Goal: Information Seeking & Learning: Learn about a topic

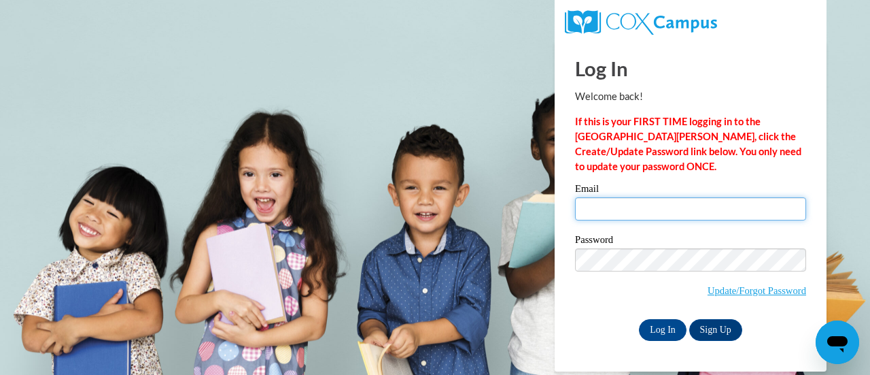
type input "[PERSON_NAME][EMAIL_ADDRESS][PERSON_NAME][DOMAIN_NAME]"
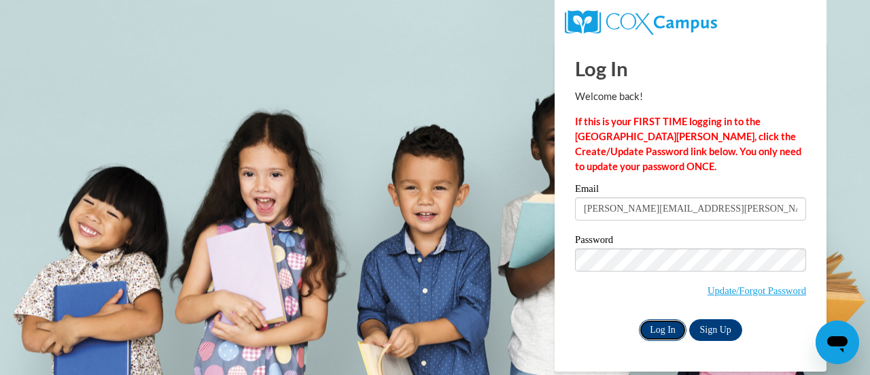
click at [673, 327] on input "Log In" at bounding box center [663, 330] width 48 height 22
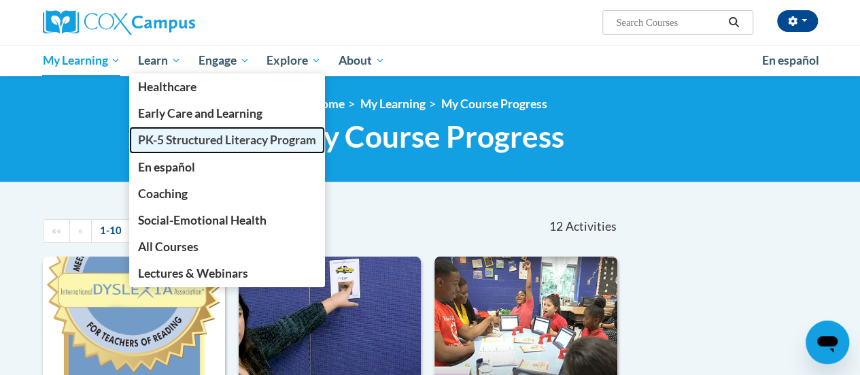
click at [205, 141] on span "PK-5 Structured Literacy Program" at bounding box center [227, 140] width 178 height 14
